Goal: Information Seeking & Learning: Find specific fact

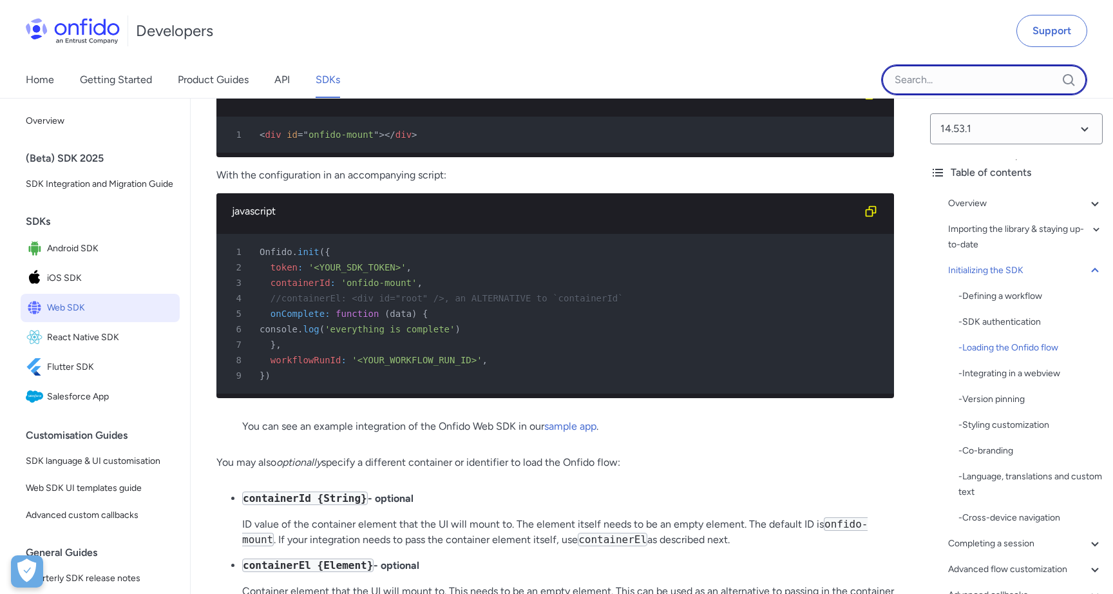
click at [981, 82] on input "Onfido search input field" at bounding box center [984, 79] width 206 height 31
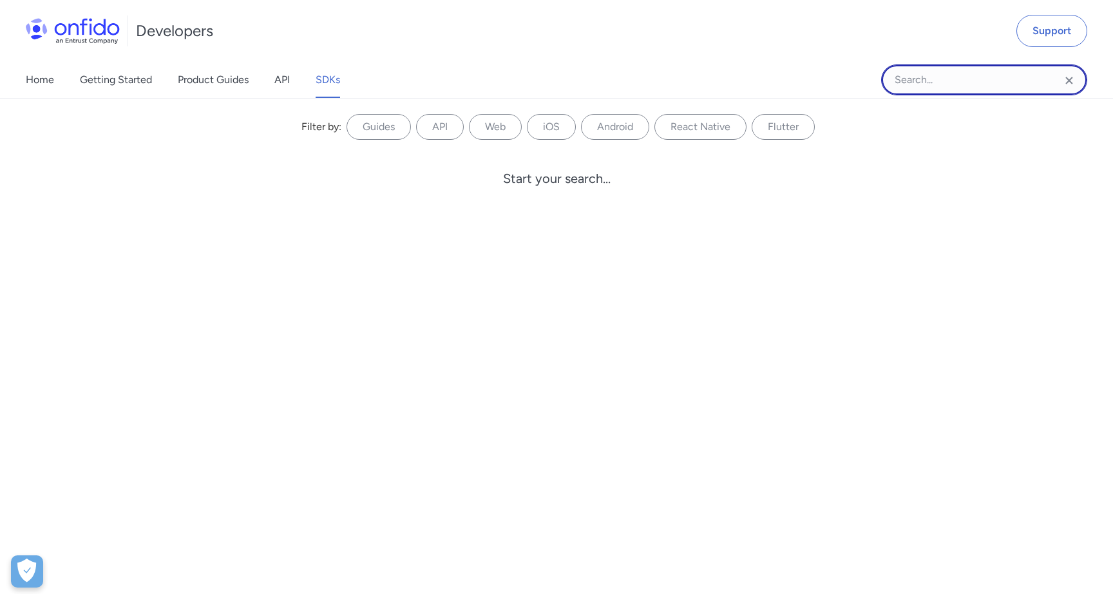
paste input "download_href:"
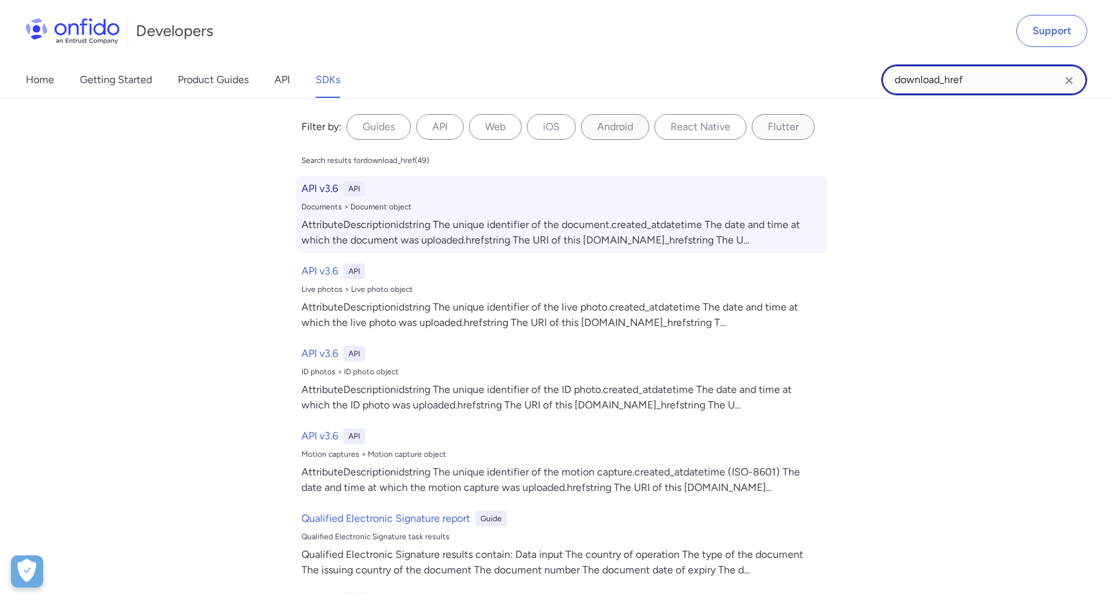
type input "download_href"
click at [327, 189] on h6 "API v3.6" at bounding box center [320, 188] width 37 height 15
select select "http"
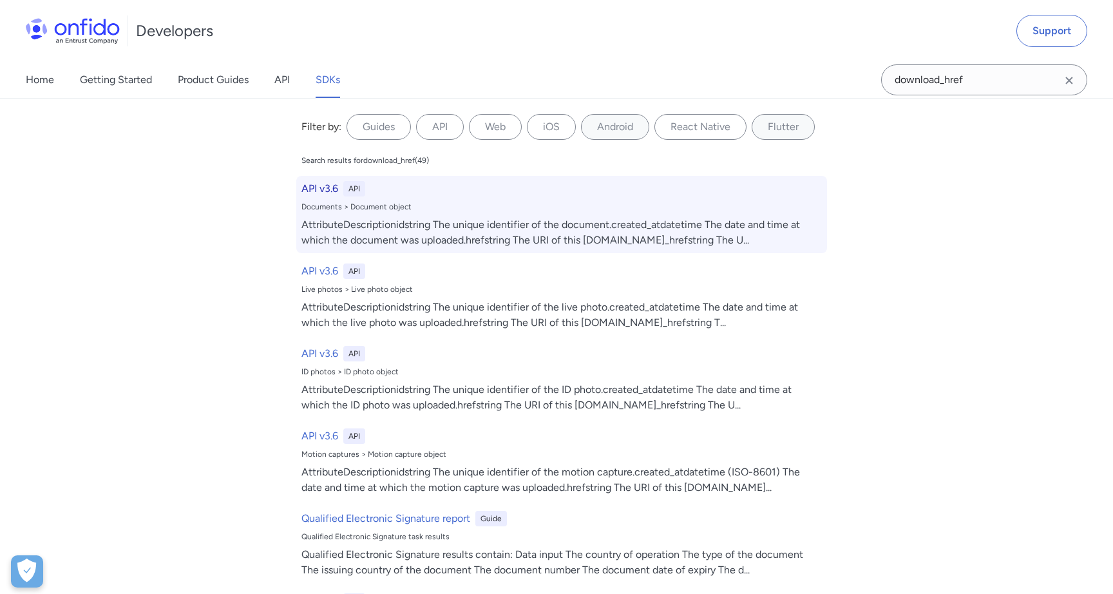
select select "http"
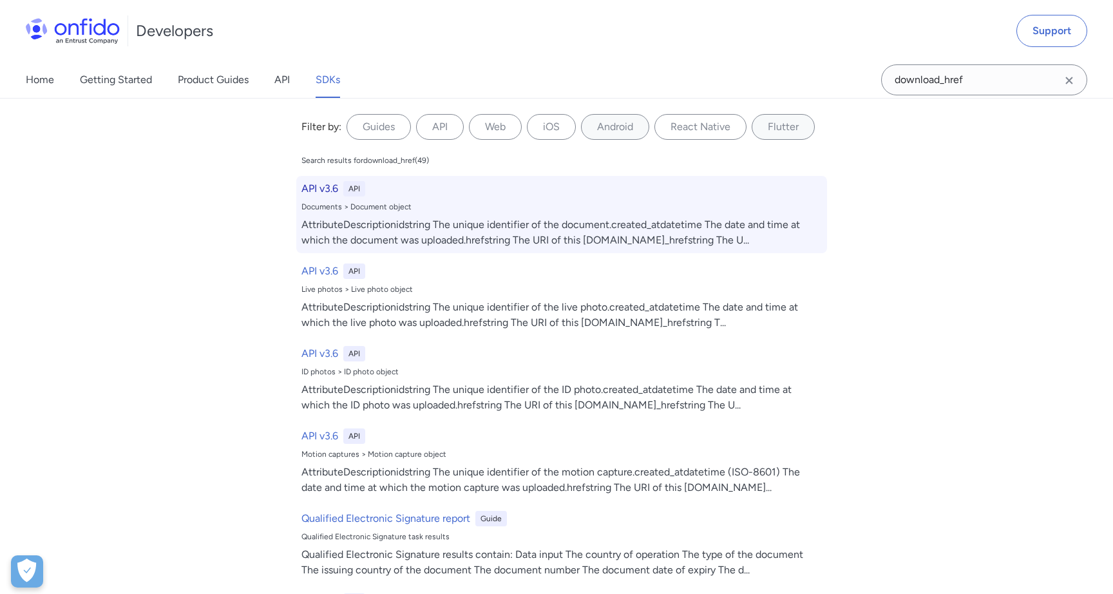
select select "http"
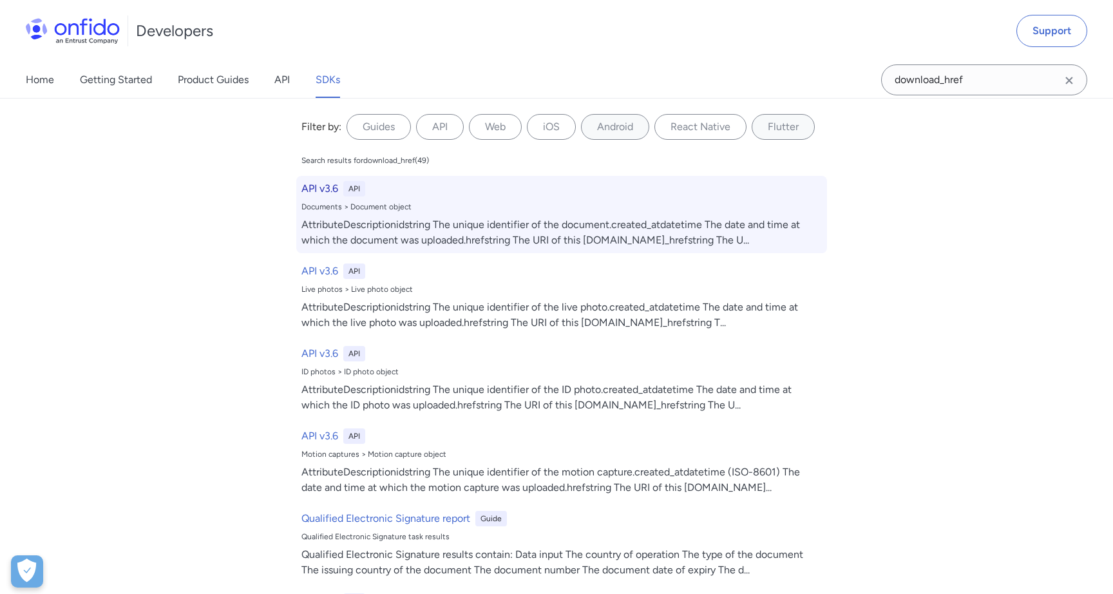
select select "http"
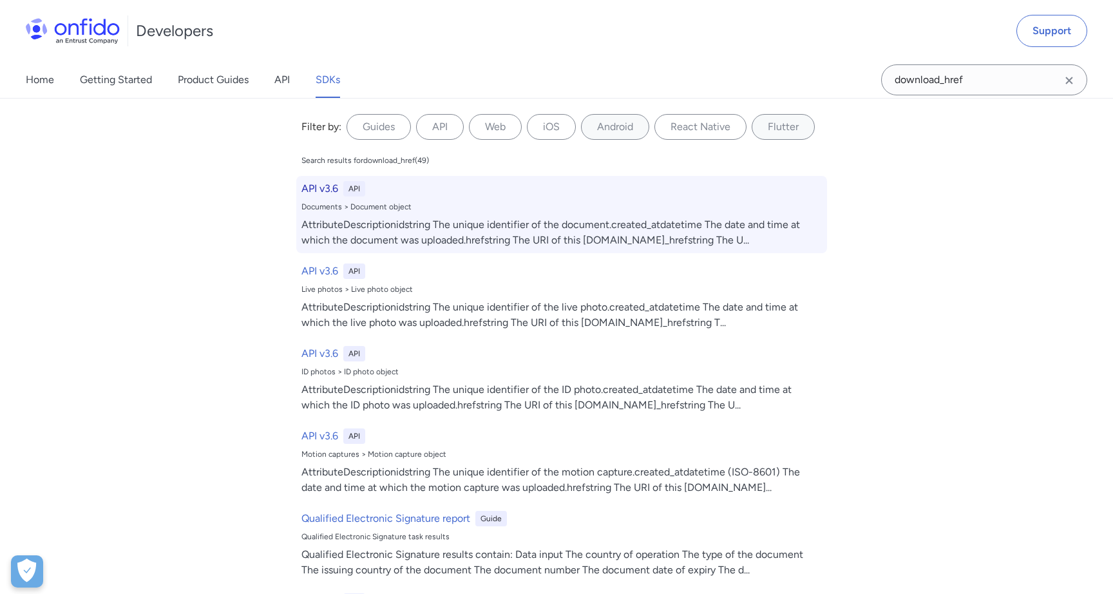
select select "http"
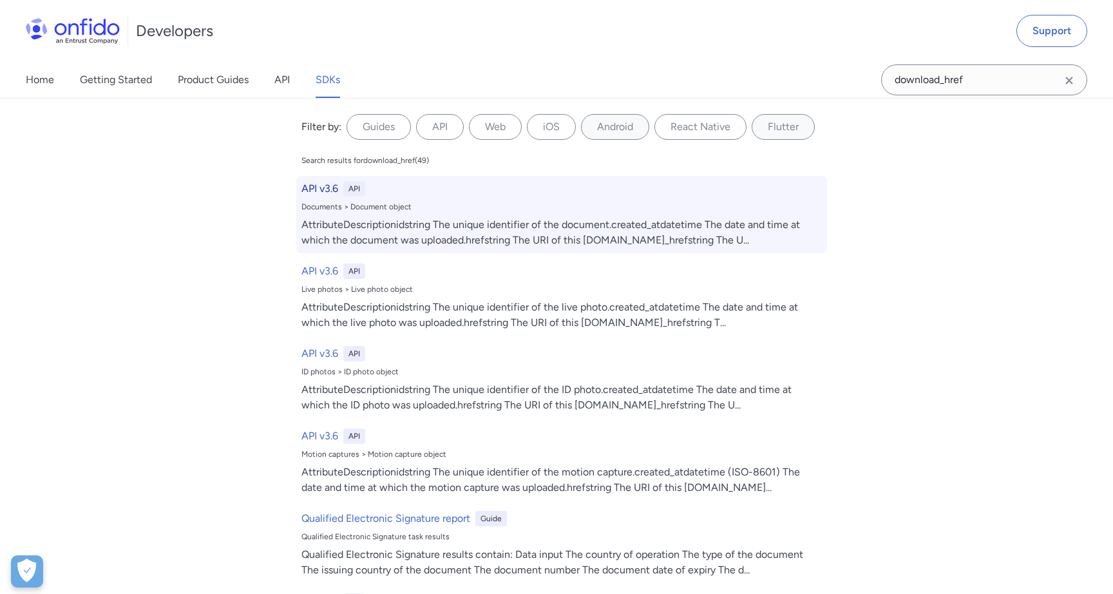
select select "http"
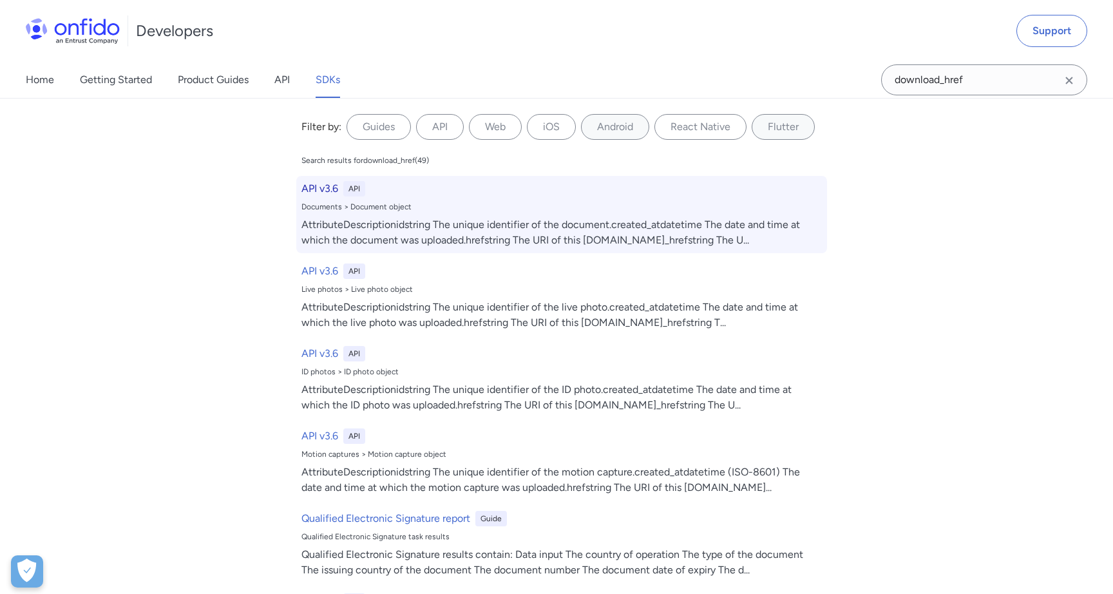
select select "http"
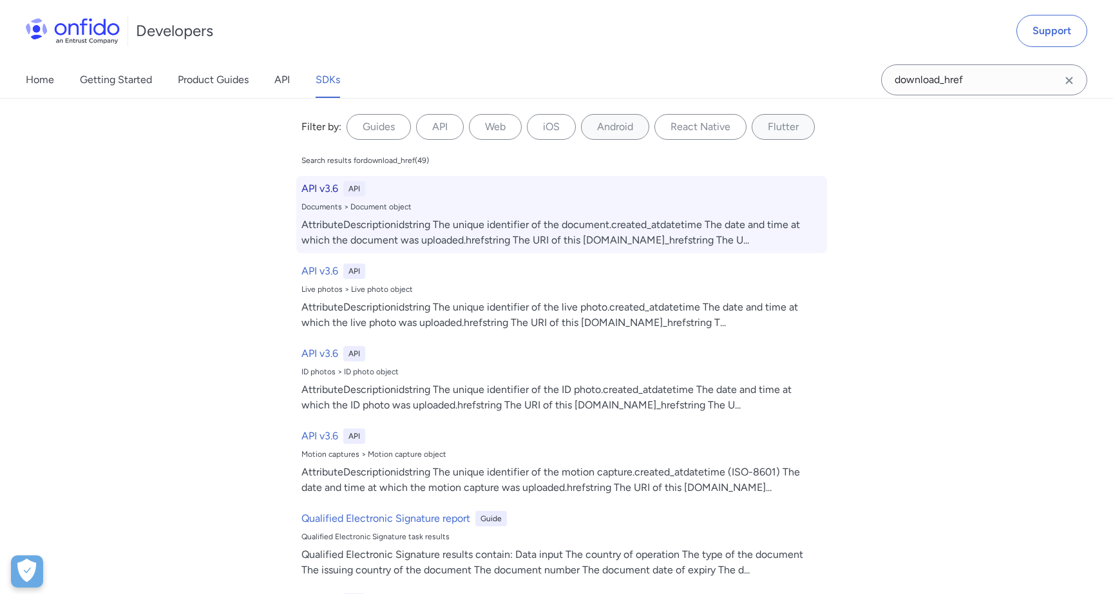
select select "http"
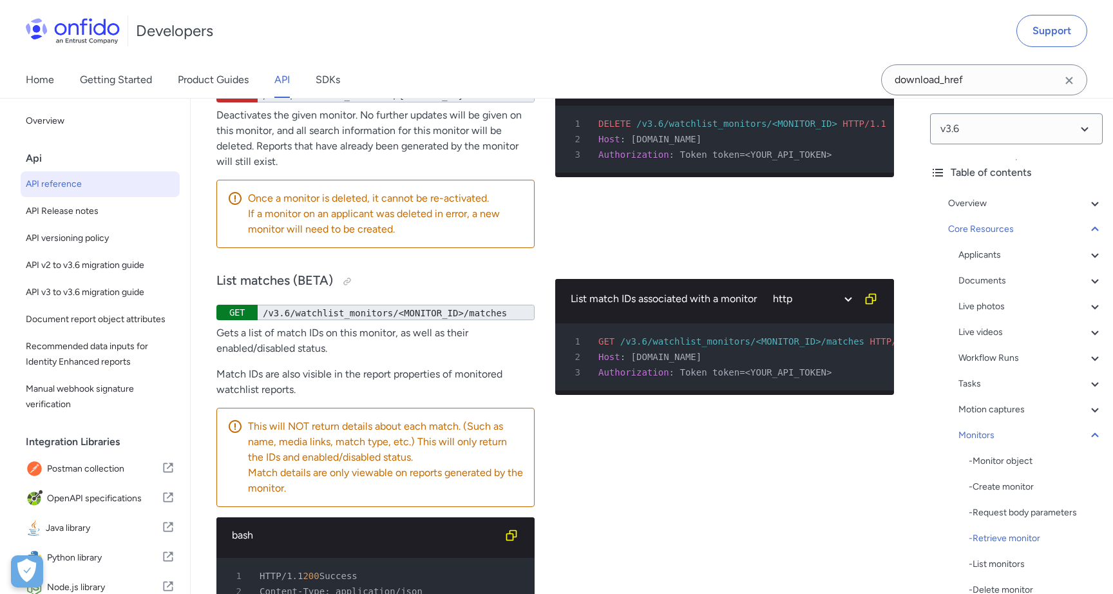
scroll to position [40339, 0]
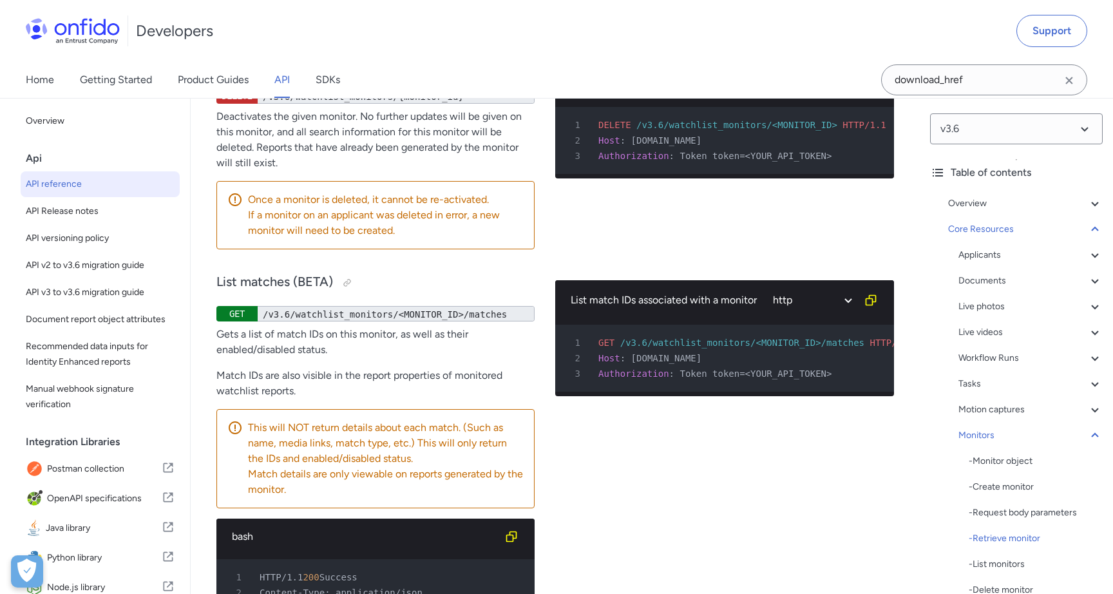
drag, startPoint x: 728, startPoint y: 373, endPoint x: 632, endPoint y: 375, distance: 96.0
copy span "[DOMAIN_NAME]"
